Goal: Information Seeking & Learning: Find specific page/section

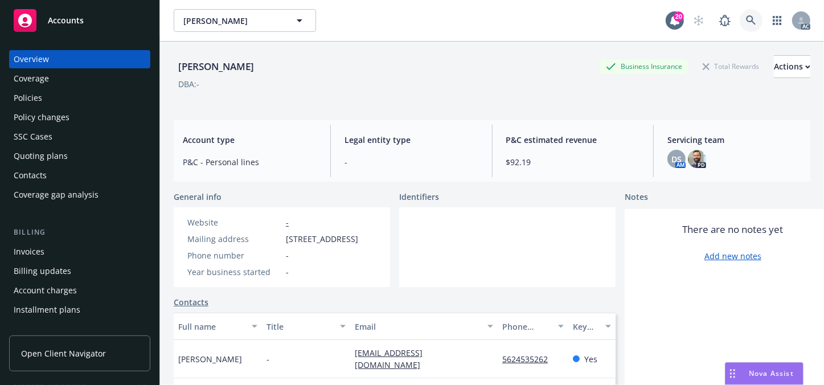
click at [740, 27] on link at bounding box center [751, 20] width 23 height 23
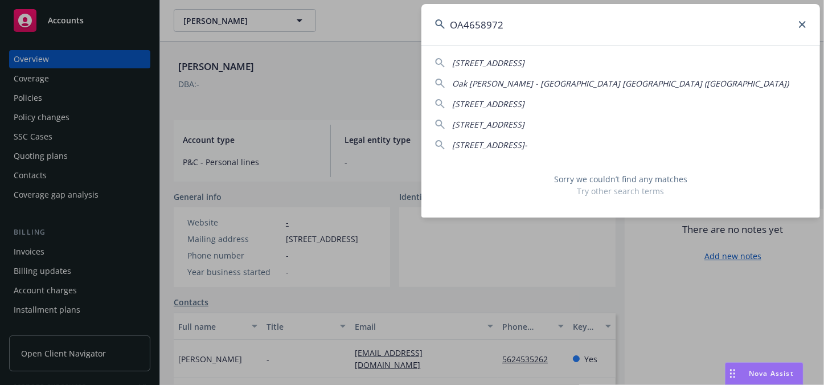
type input "OA4658972"
drag, startPoint x: 518, startPoint y: 28, endPoint x: 421, endPoint y: 30, distance: 96.8
click at [421, 30] on div "OA4658972 [STREET_ADDRESS]-2623 [GEOGRAPHIC_DATA][PERSON_NAME]) [STREET_ADDRESS…" at bounding box center [412, 192] width 824 height 385
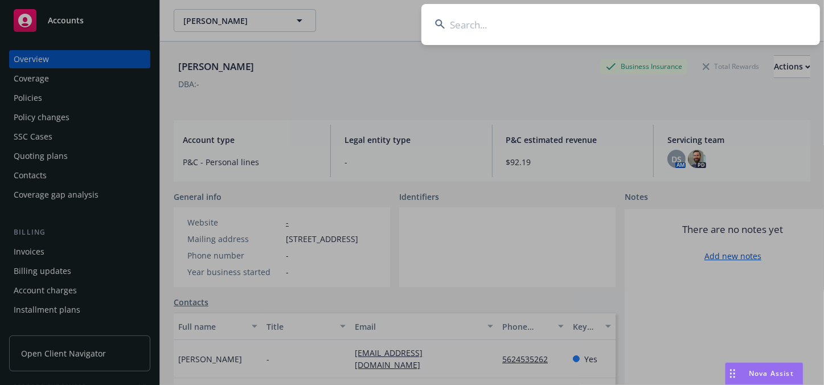
paste input "OA4658972"
type input "OA4658972"
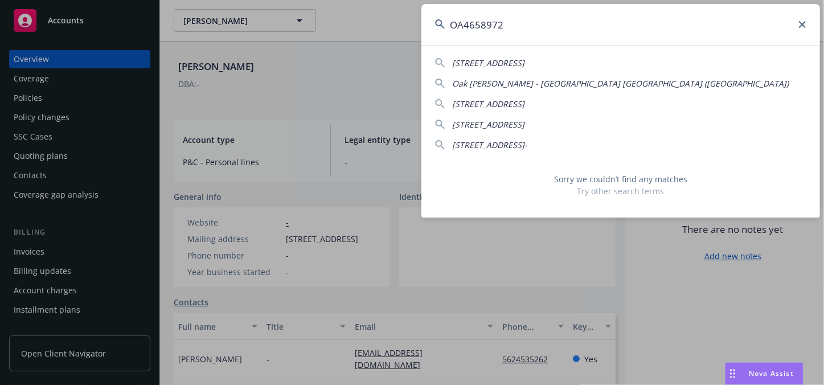
click at [799, 27] on icon at bounding box center [802, 24] width 7 height 7
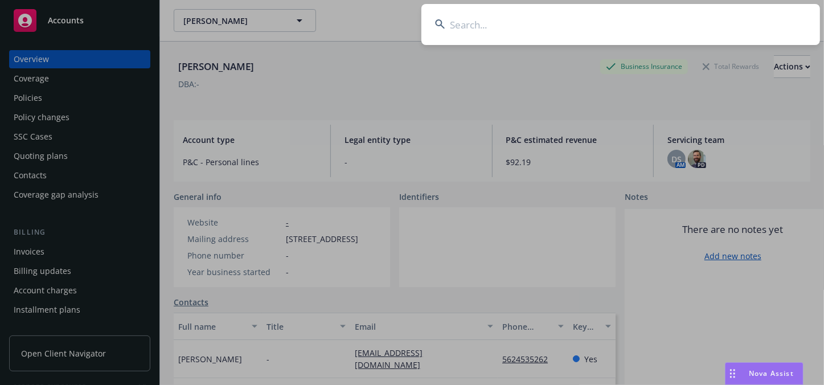
click at [557, 26] on input at bounding box center [621, 24] width 399 height 41
paste input "OA4182938"
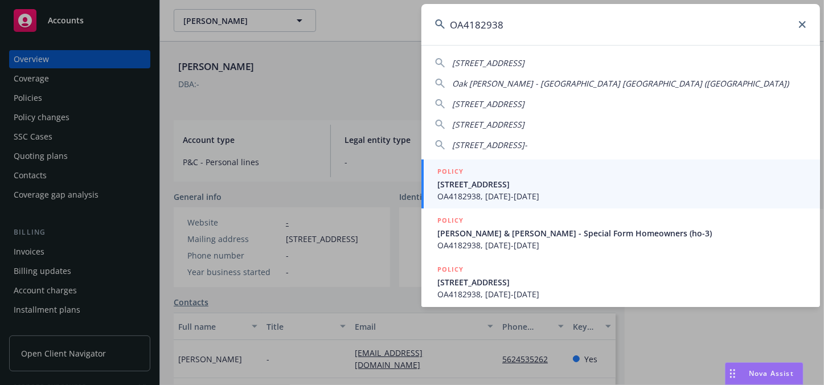
type input "OA4182938"
click at [478, 180] on span "[STREET_ADDRESS]" at bounding box center [621, 184] width 369 height 12
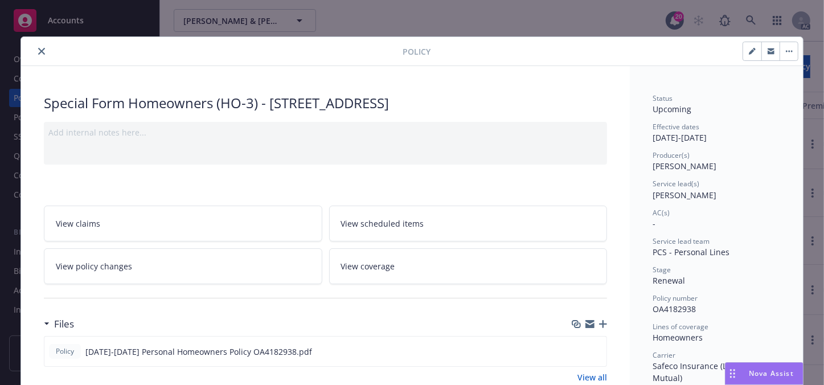
click at [43, 51] on button "close" at bounding box center [42, 51] width 14 height 14
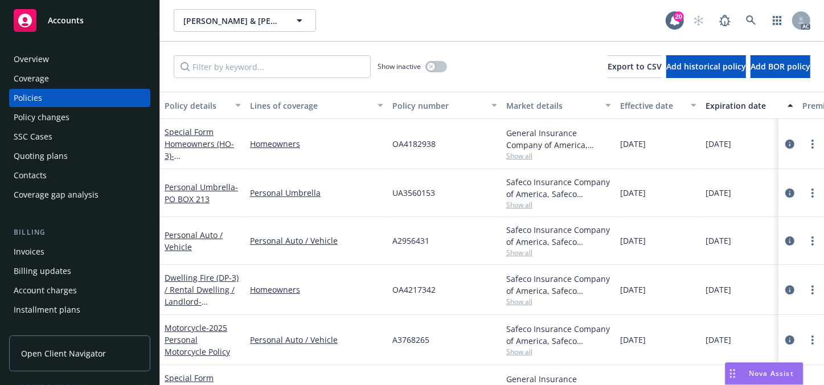
click at [64, 58] on div "Overview" at bounding box center [80, 59] width 132 height 18
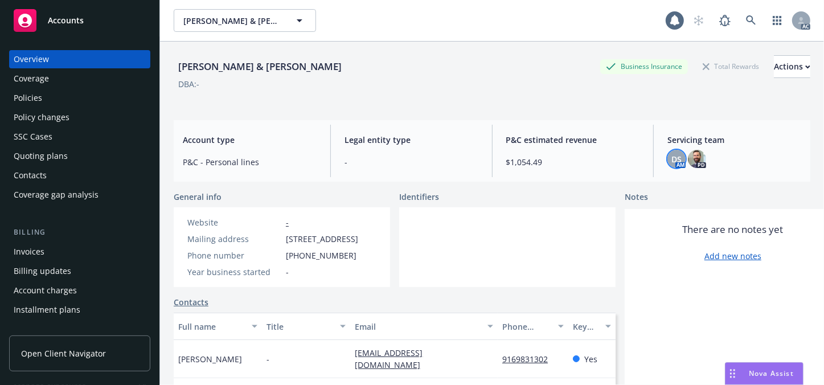
click at [672, 160] on span "DS" at bounding box center [677, 159] width 10 height 12
click at [31, 97] on div "Policies" at bounding box center [28, 98] width 28 height 18
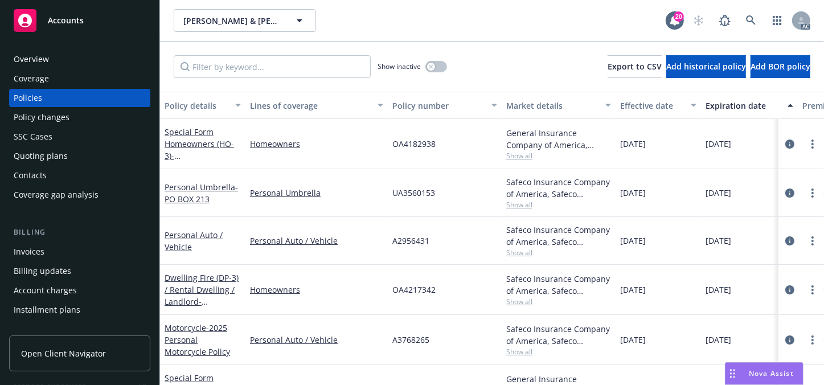
click at [37, 61] on div "Overview" at bounding box center [31, 59] width 35 height 18
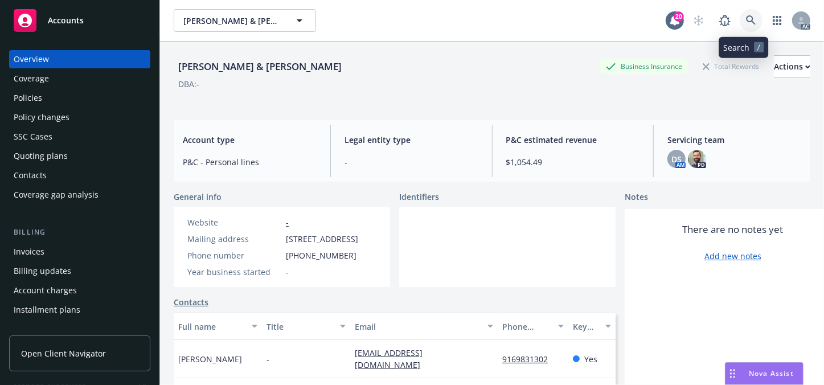
click at [747, 21] on icon at bounding box center [751, 20] width 10 height 10
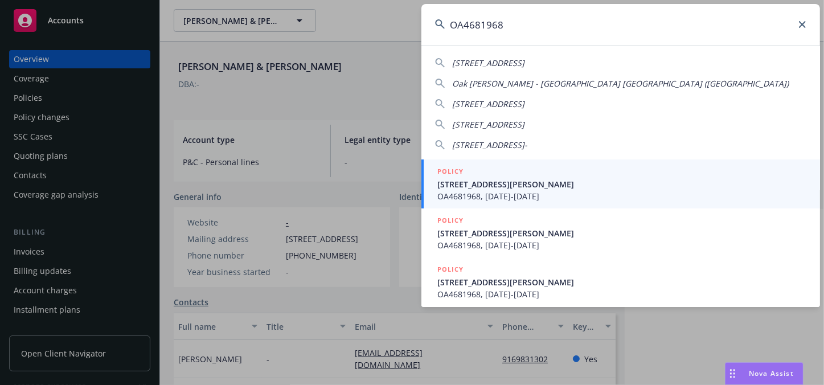
type input "OA4681968"
click at [487, 192] on span "OA4681968, [DATE]-[DATE]" at bounding box center [621, 196] width 369 height 12
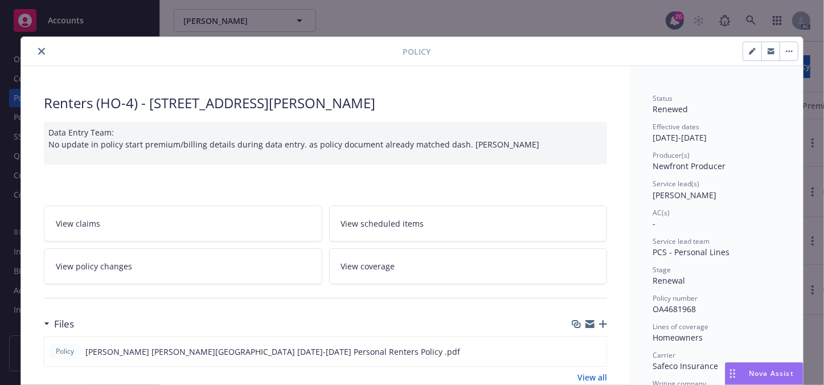
click at [38, 52] on icon "close" at bounding box center [41, 51] width 7 height 7
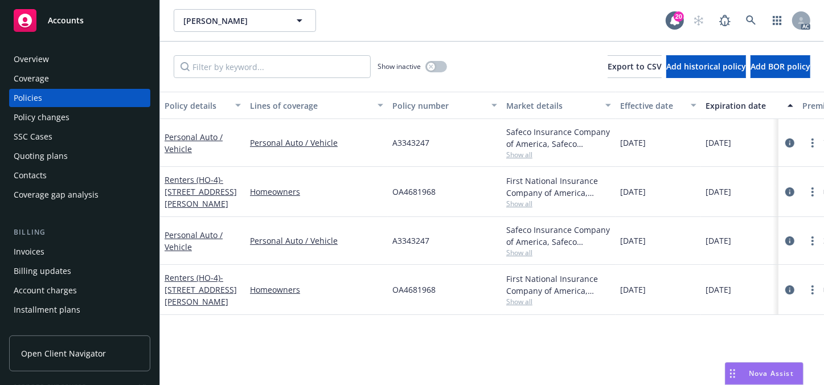
click at [47, 58] on div "Overview" at bounding box center [31, 59] width 35 height 18
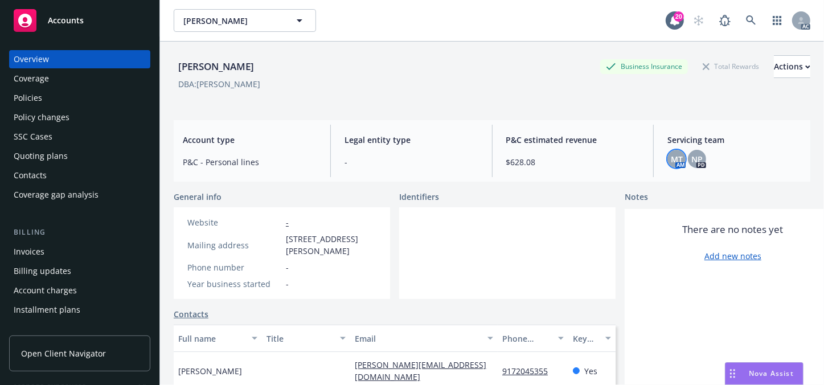
click at [674, 162] on span "MT" at bounding box center [677, 159] width 12 height 12
click at [741, 28] on link at bounding box center [751, 20] width 23 height 23
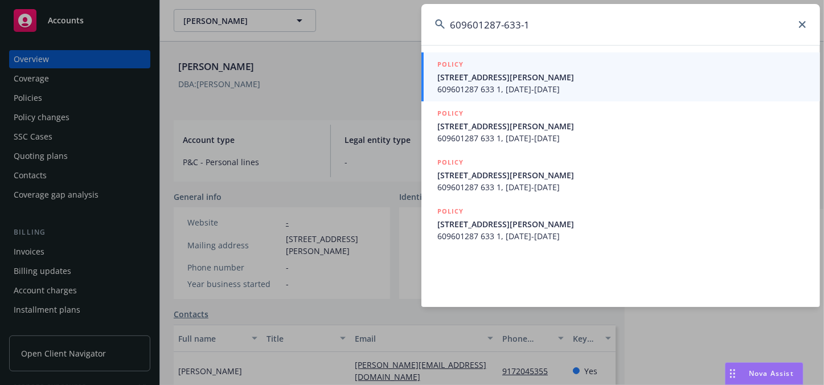
type input "609601287-633-1"
click at [557, 85] on span "609601287 633 1, [DATE]-[DATE]" at bounding box center [621, 89] width 369 height 12
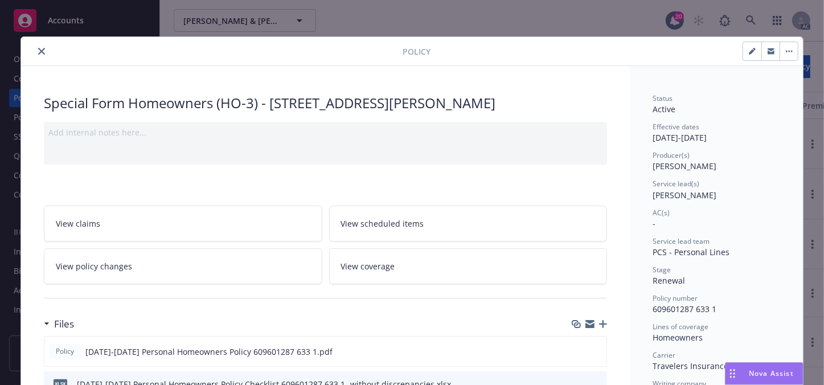
click at [35, 53] on button "close" at bounding box center [42, 51] width 14 height 14
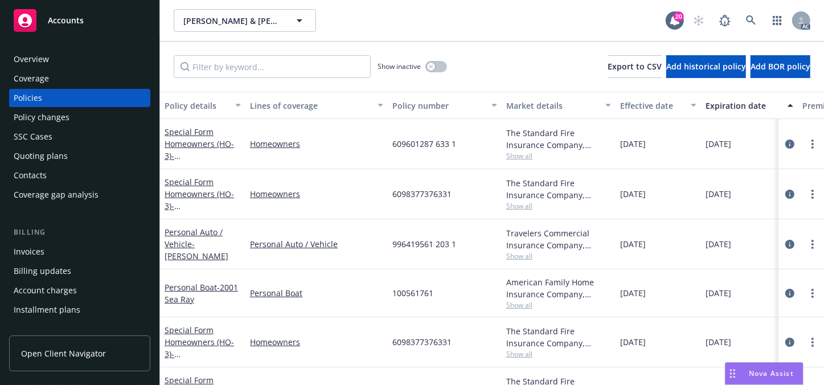
click at [31, 53] on div "Overview" at bounding box center [31, 59] width 35 height 18
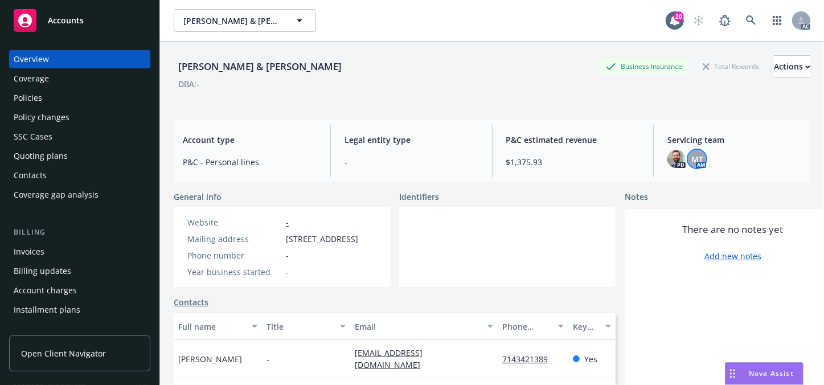
click at [697, 159] on span "MT" at bounding box center [697, 159] width 12 height 12
